Goal: Information Seeking & Learning: Learn about a topic

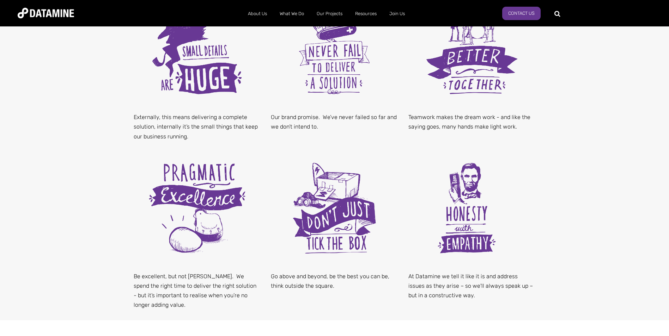
scroll to position [282, 0]
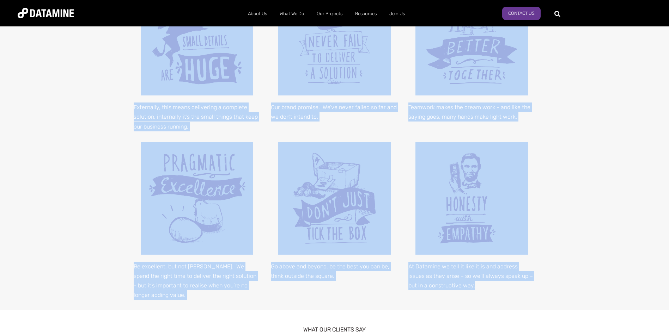
drag, startPoint x: 465, startPoint y: 292, endPoint x: 155, endPoint y: 79, distance: 376.4
copy span "Externally, this means delivering a complete solution, internally it’s the smal…"
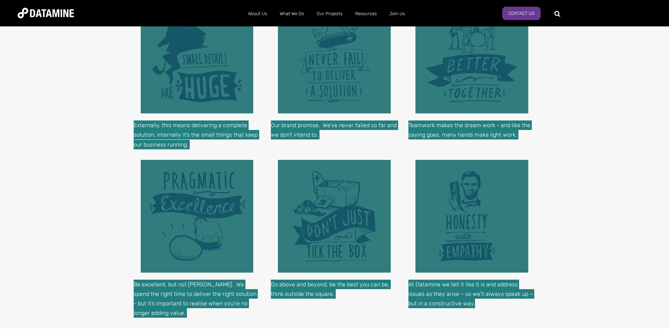
scroll to position [247, 0]
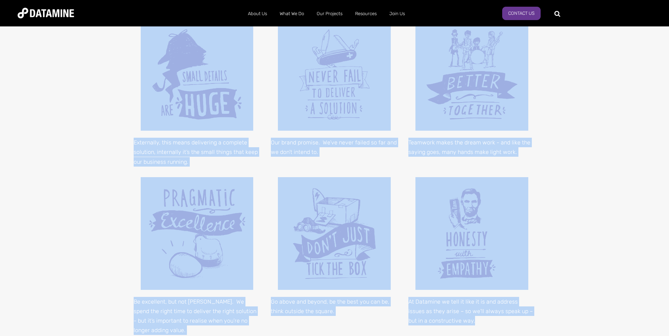
drag, startPoint x: 265, startPoint y: 47, endPoint x: 269, endPoint y: 45, distance: 4.8
click at [265, 47] on link "Our People" at bounding box center [279, 48] width 63 height 20
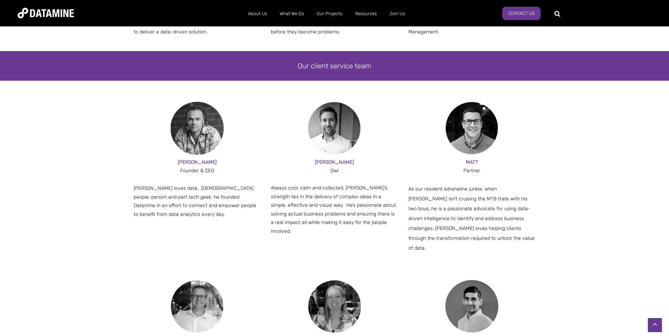
scroll to position [353, 0]
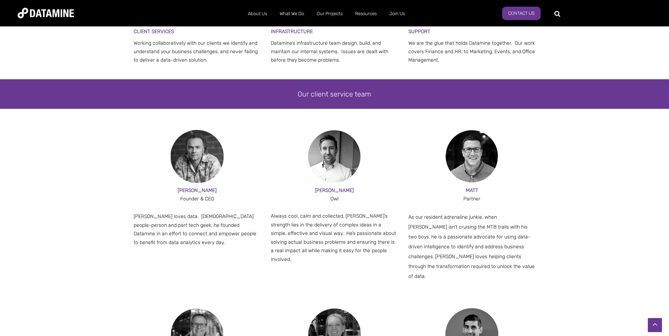
click at [377, 249] on p "Always cool, calm and collected, [PERSON_NAME]’s strength lies in the delivery …" at bounding box center [334, 238] width 127 height 52
drag, startPoint x: 279, startPoint y: 240, endPoint x: 321, endPoint y: 242, distance: 41.7
click at [321, 242] on span "Always cool, calm and collected, [PERSON_NAME]’s strength lies in the delivery …" at bounding box center [333, 237] width 125 height 49
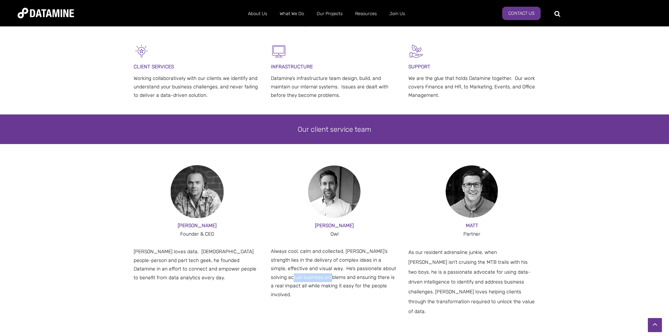
scroll to position [388, 0]
